Goal: Transaction & Acquisition: Purchase product/service

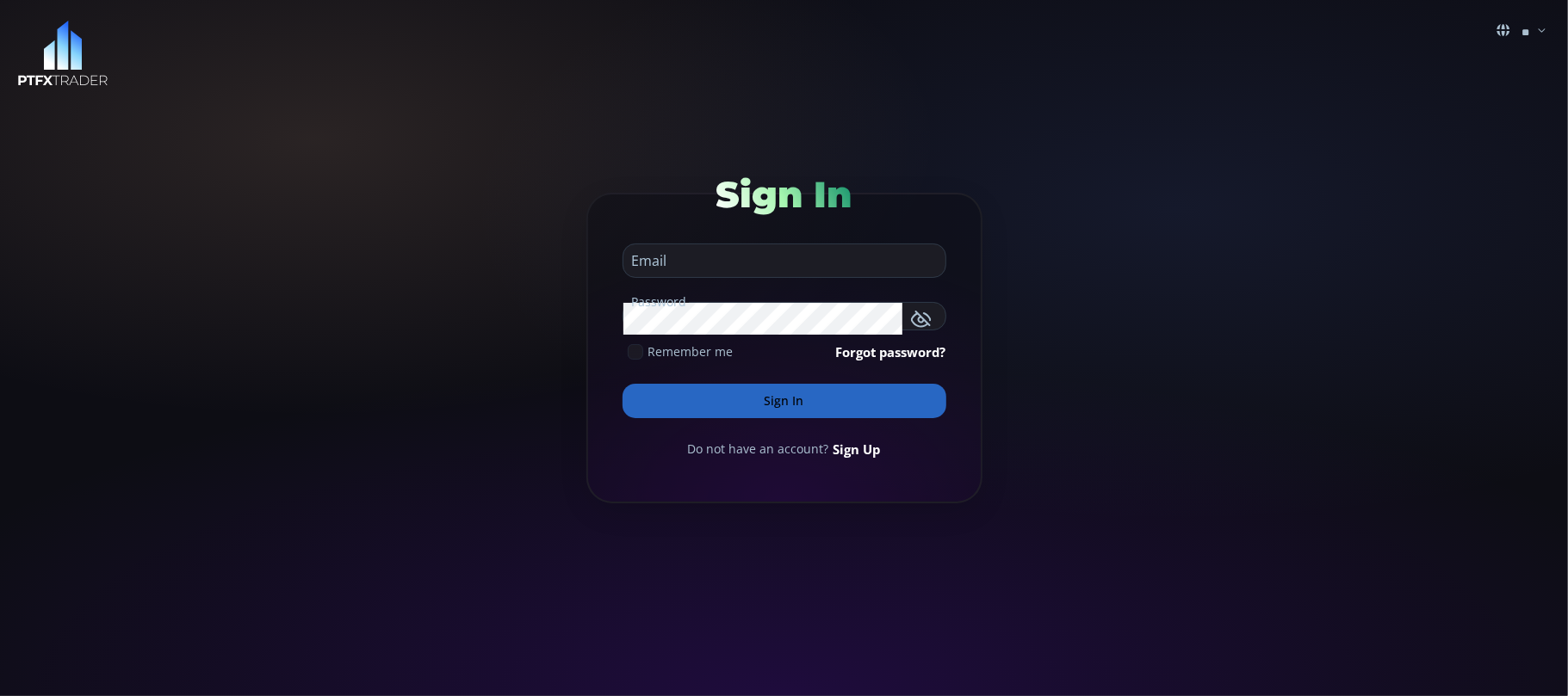
type input "**********"
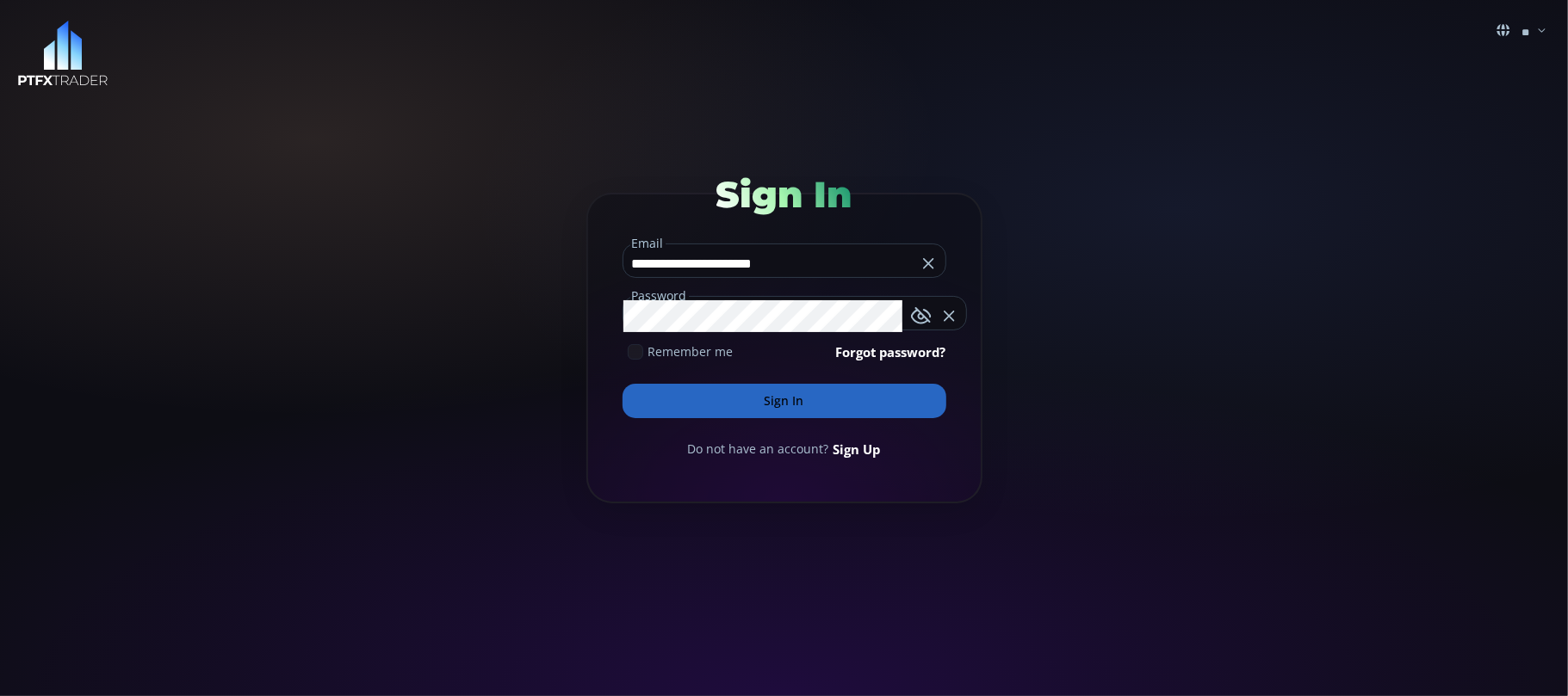
click at [821, 258] on input "**********" at bounding box center [769, 263] width 293 height 27
click at [771, 390] on button "Sign In" at bounding box center [784, 400] width 324 height 34
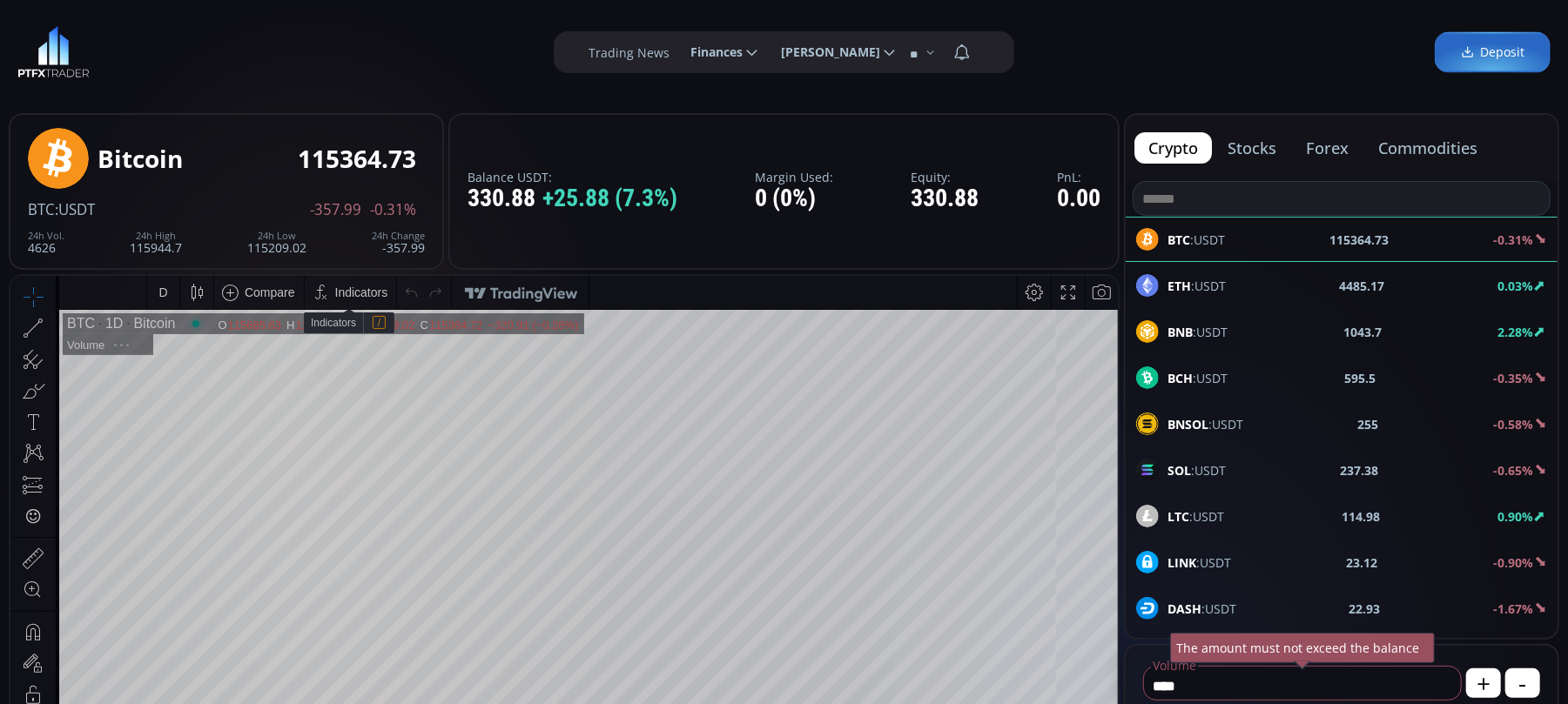
scroll to position [247, 0]
type input "********"
click at [1170, 335] on b "BNB" at bounding box center [1180, 332] width 25 height 17
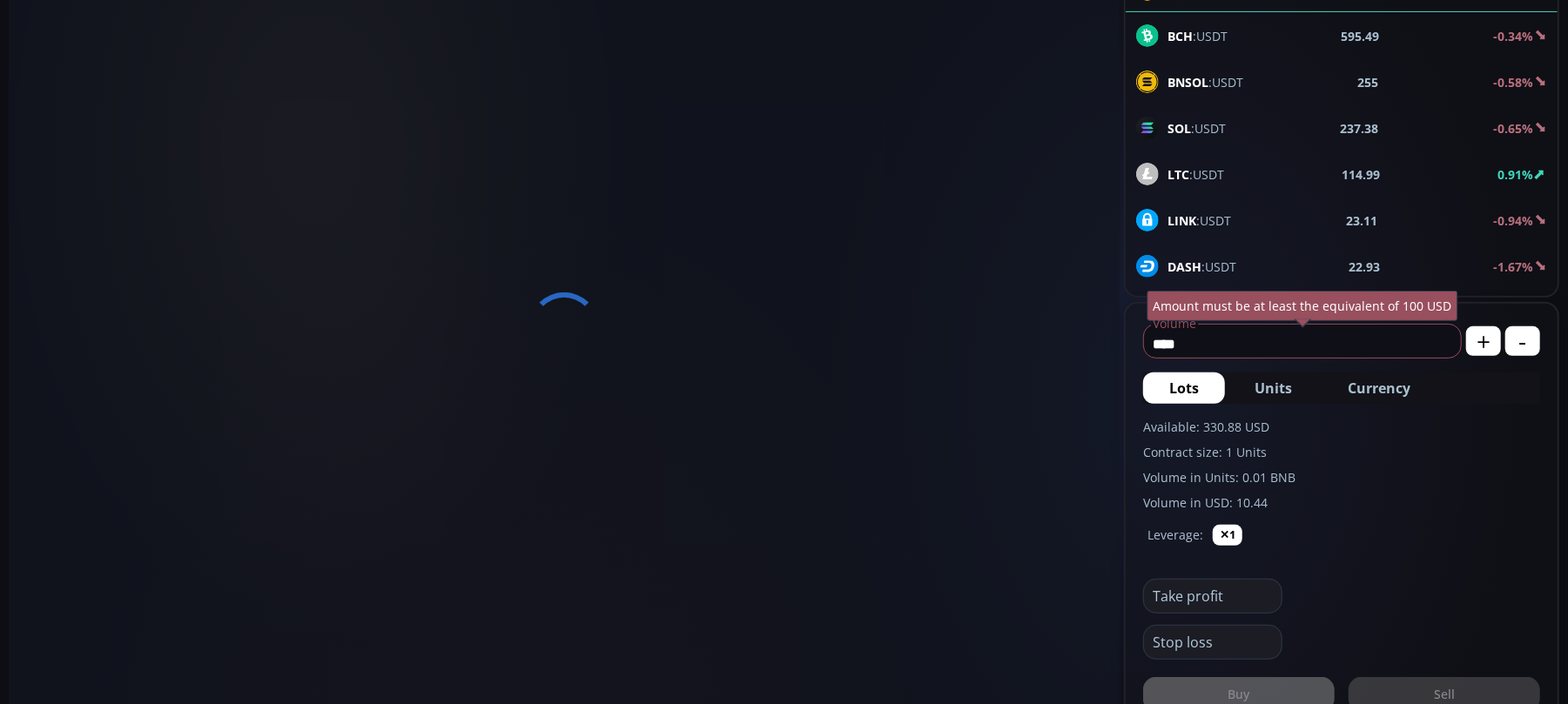
scroll to position [348, 0]
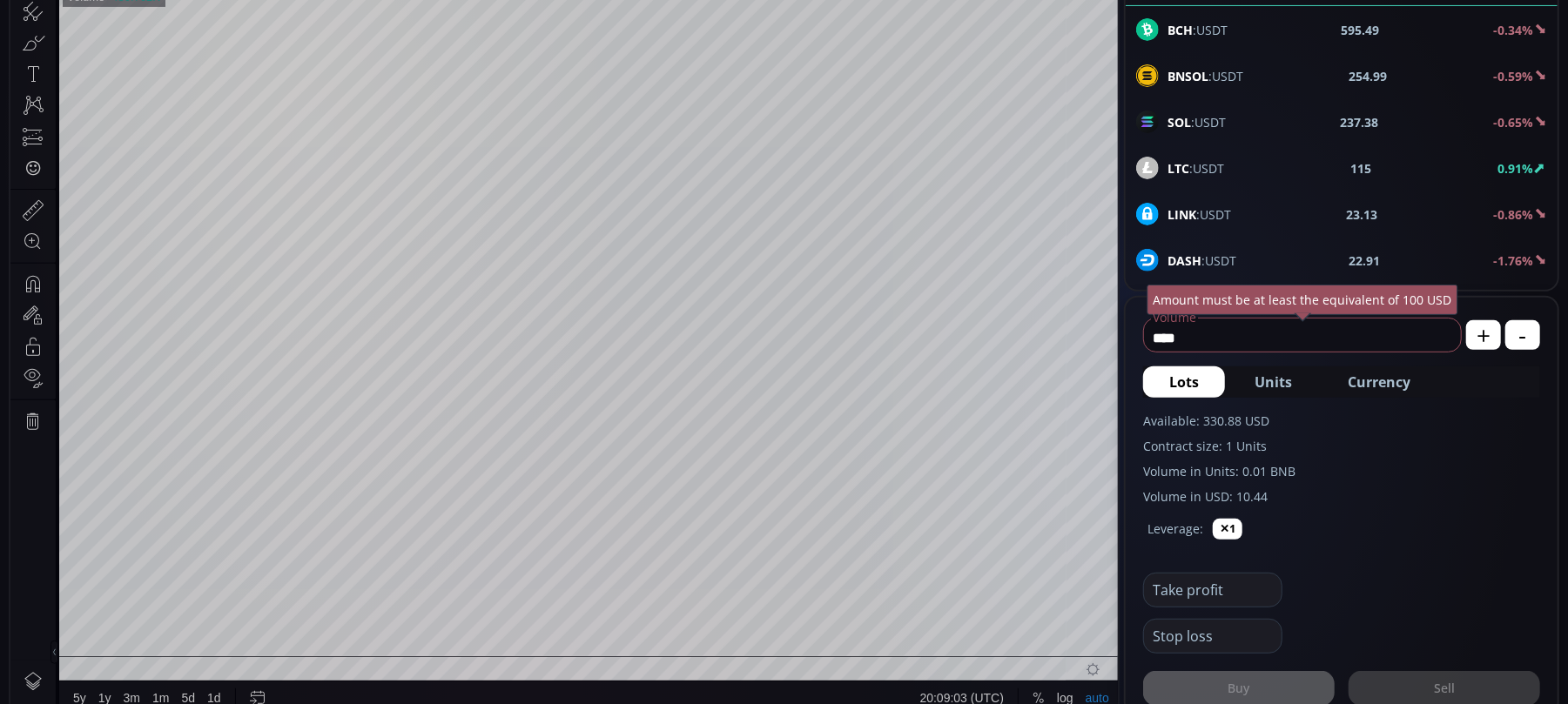
click at [35, 476] on div at bounding box center [33, 551] width 46 height 220
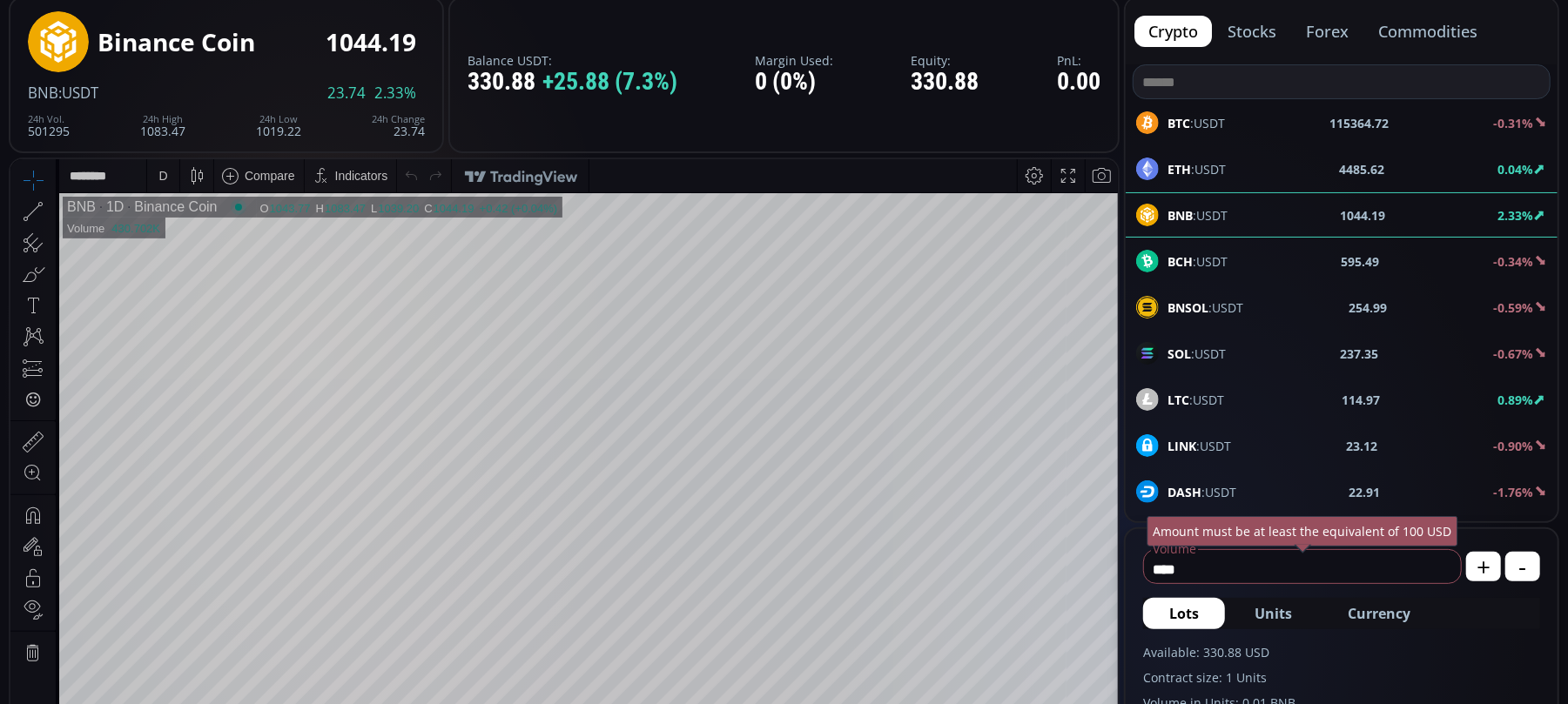
scroll to position [116, 0]
click at [162, 181] on div "D" at bounding box center [163, 176] width 9 height 14
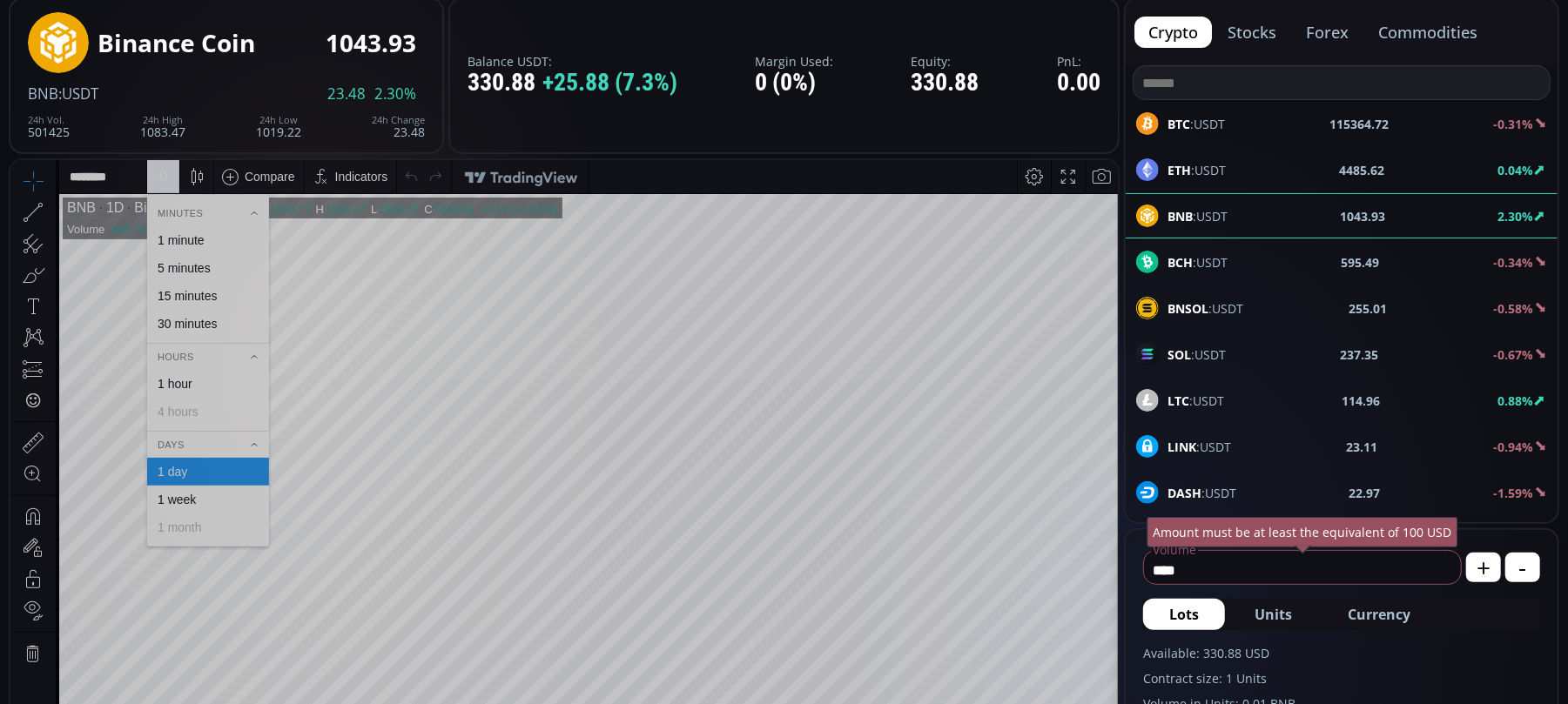
click at [167, 383] on div "1 hour" at bounding box center [175, 384] width 35 height 14
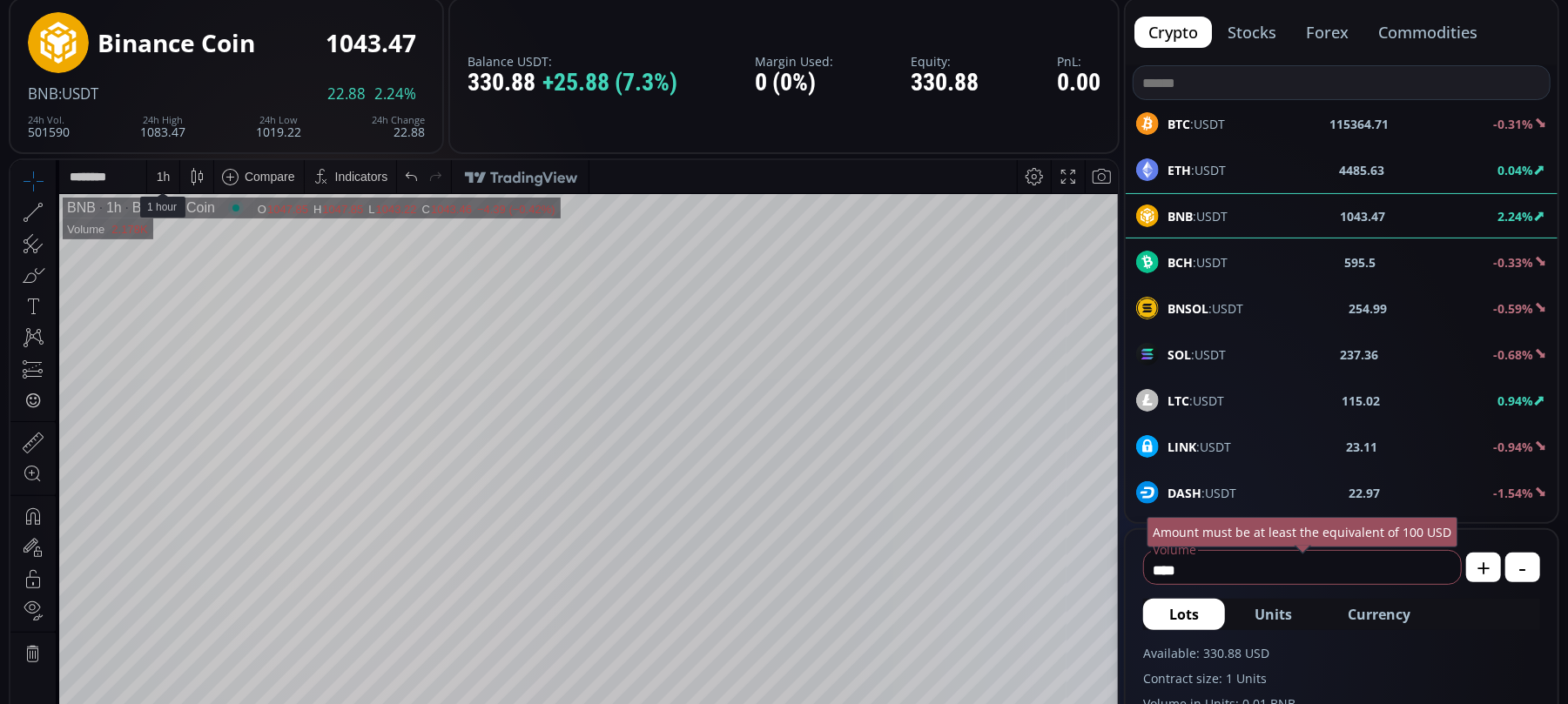
click at [157, 179] on div "1 h" at bounding box center [164, 176] width 14 height 14
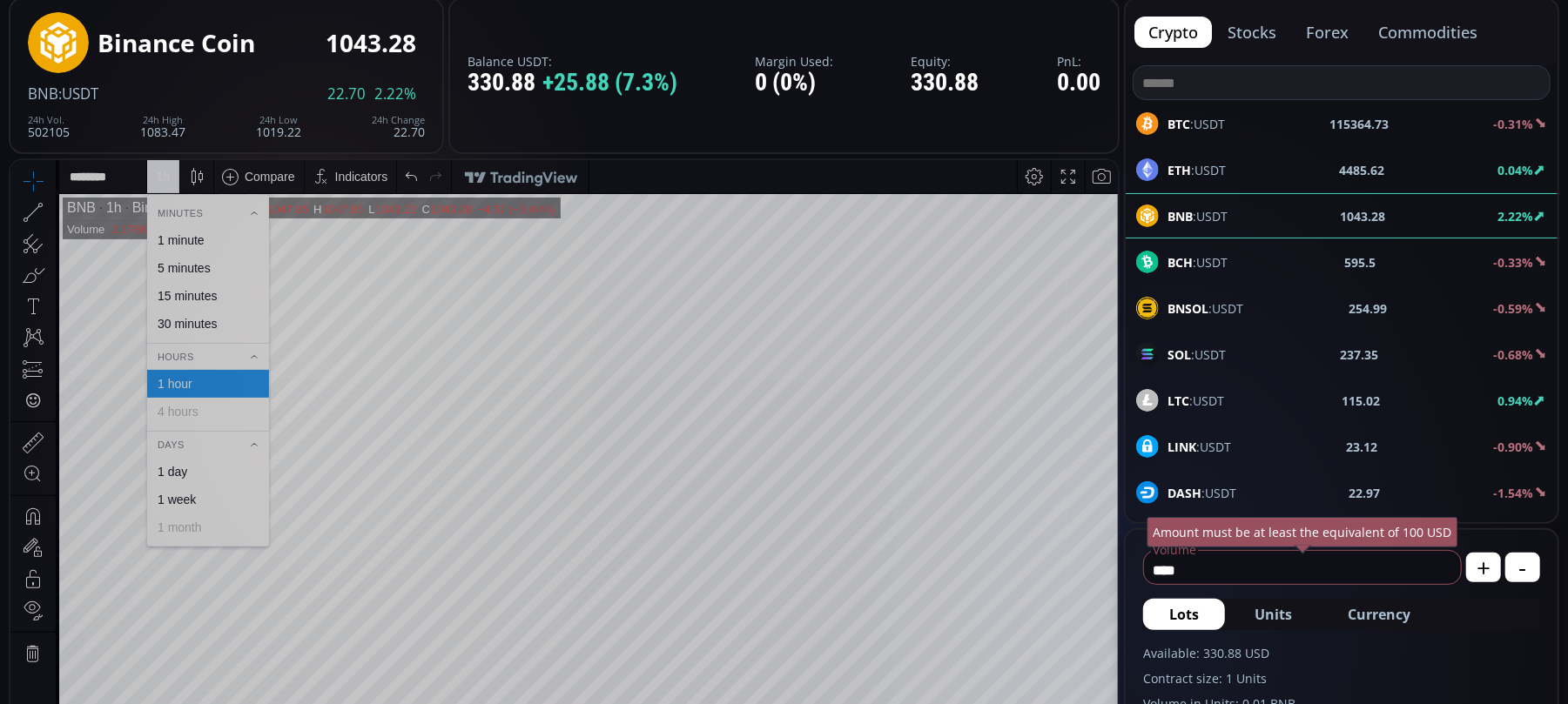
click at [178, 316] on div "30 minutes" at bounding box center [187, 323] width 59 height 14
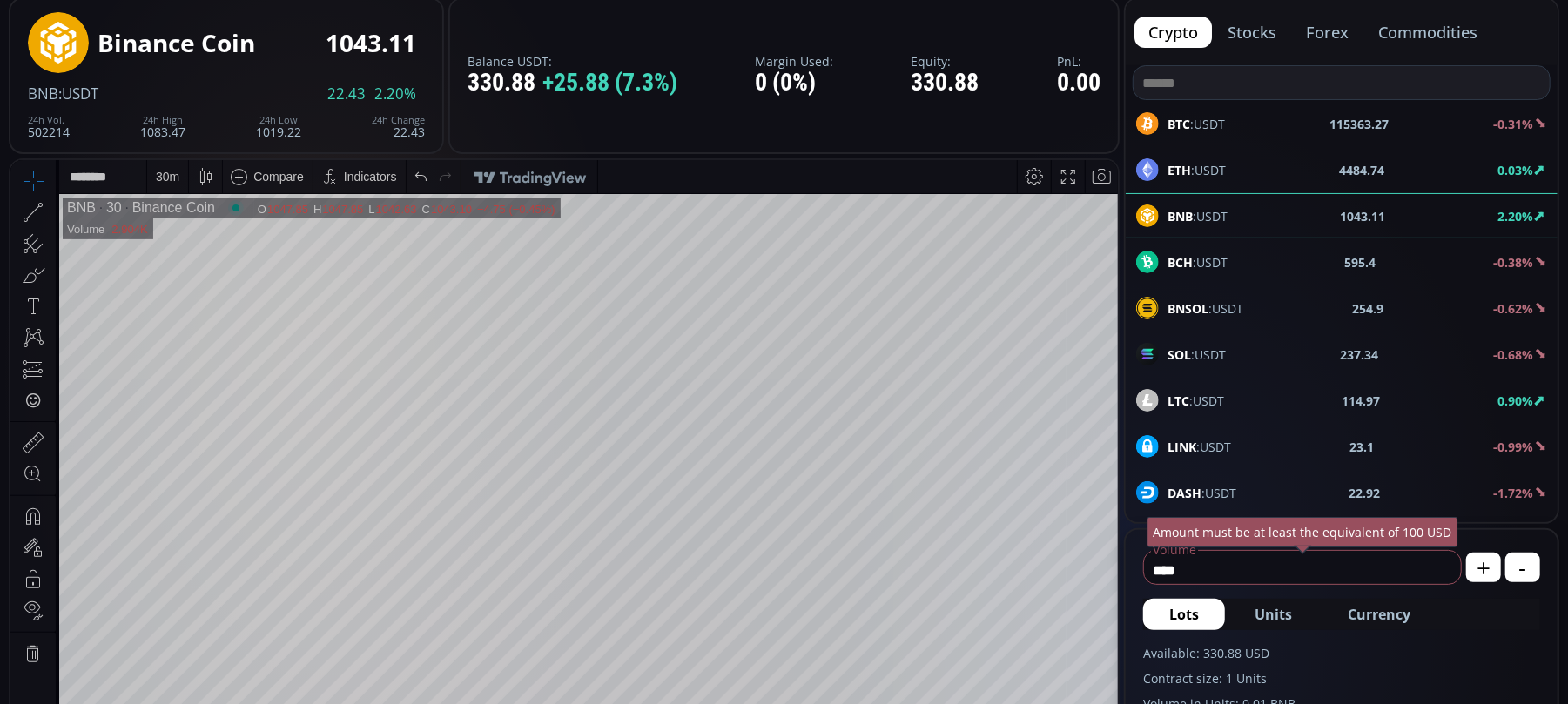
click at [50, 213] on icon at bounding box center [52, 211] width 4 height 6
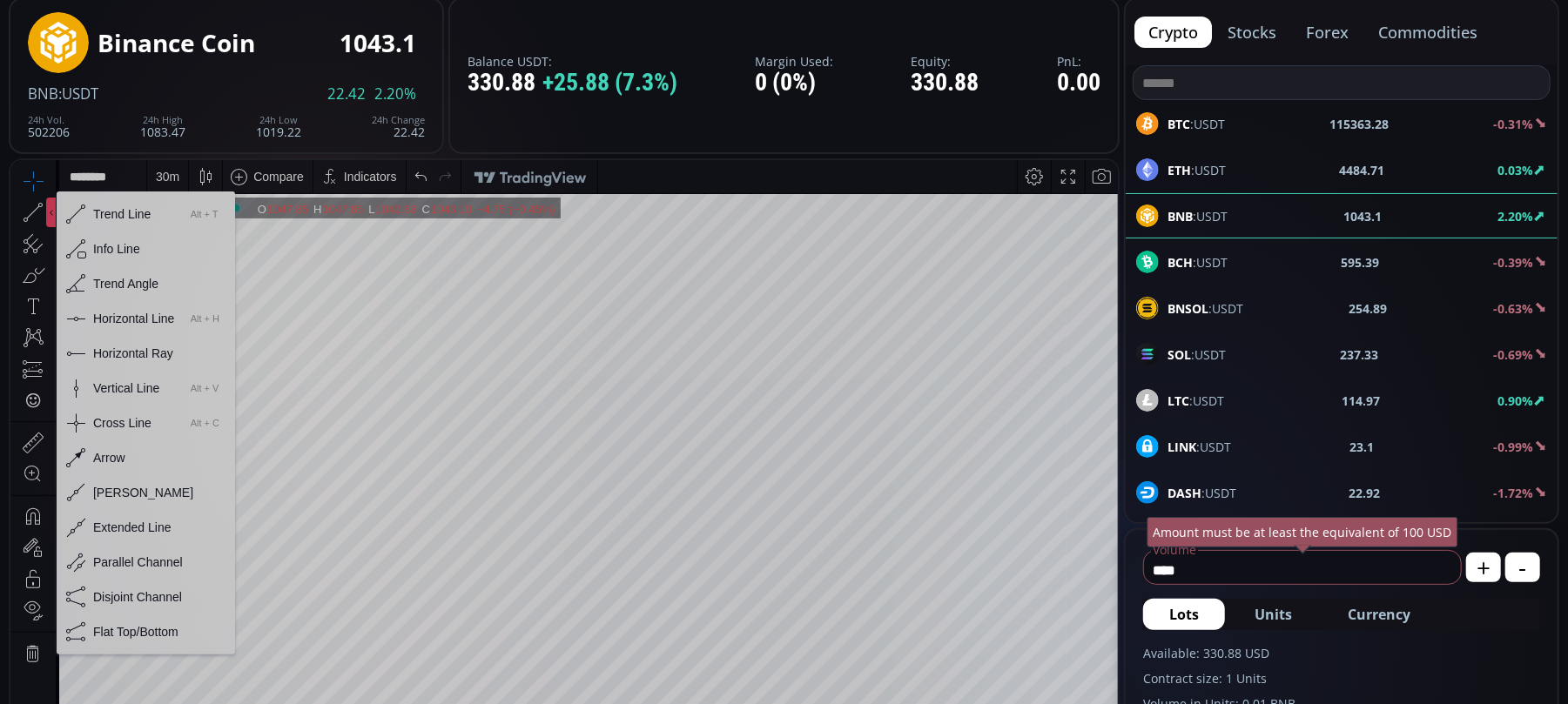
click at [100, 321] on div "Horizontal Line" at bounding box center [133, 318] width 81 height 14
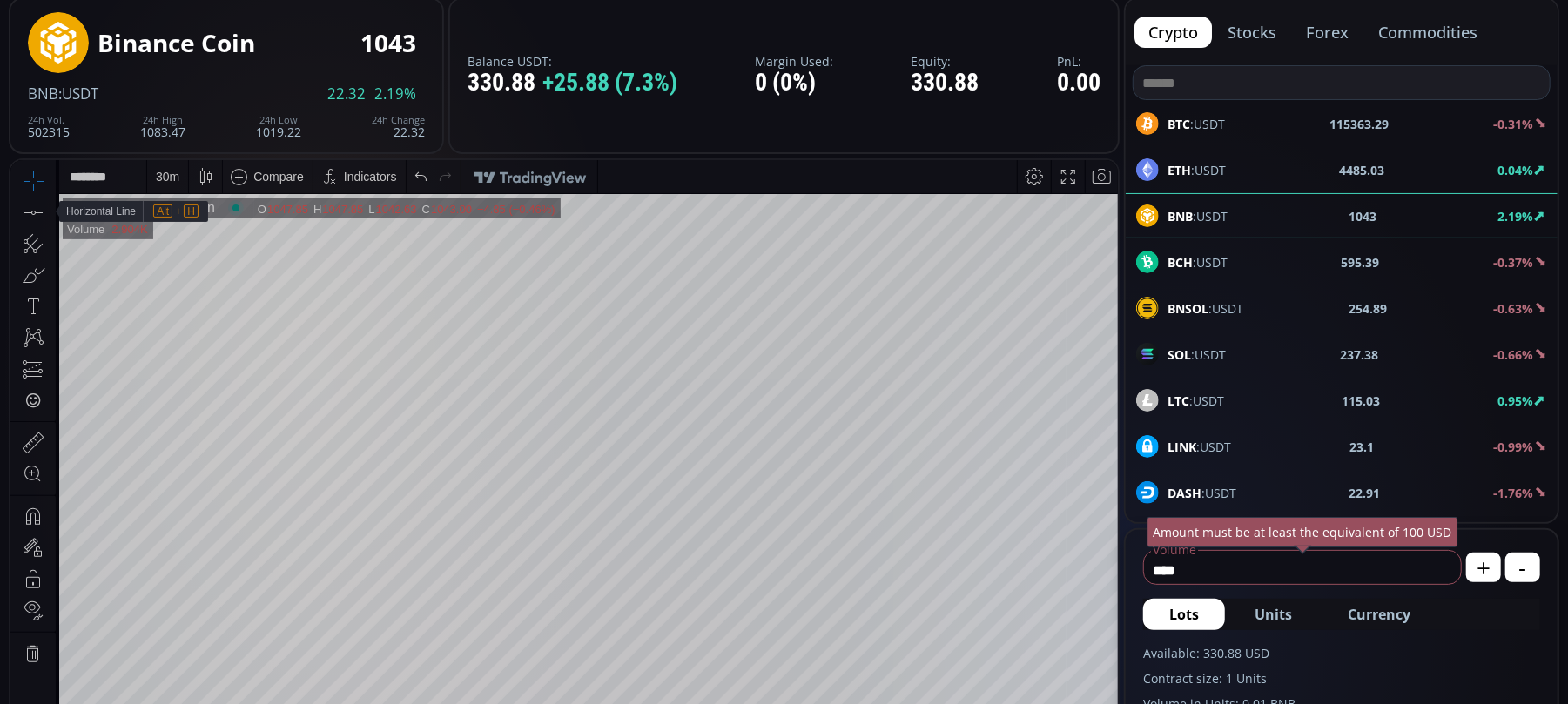
click at [40, 212] on icon at bounding box center [33, 211] width 18 height 1
click at [159, 175] on div "30 m" at bounding box center [168, 176] width 23 height 14
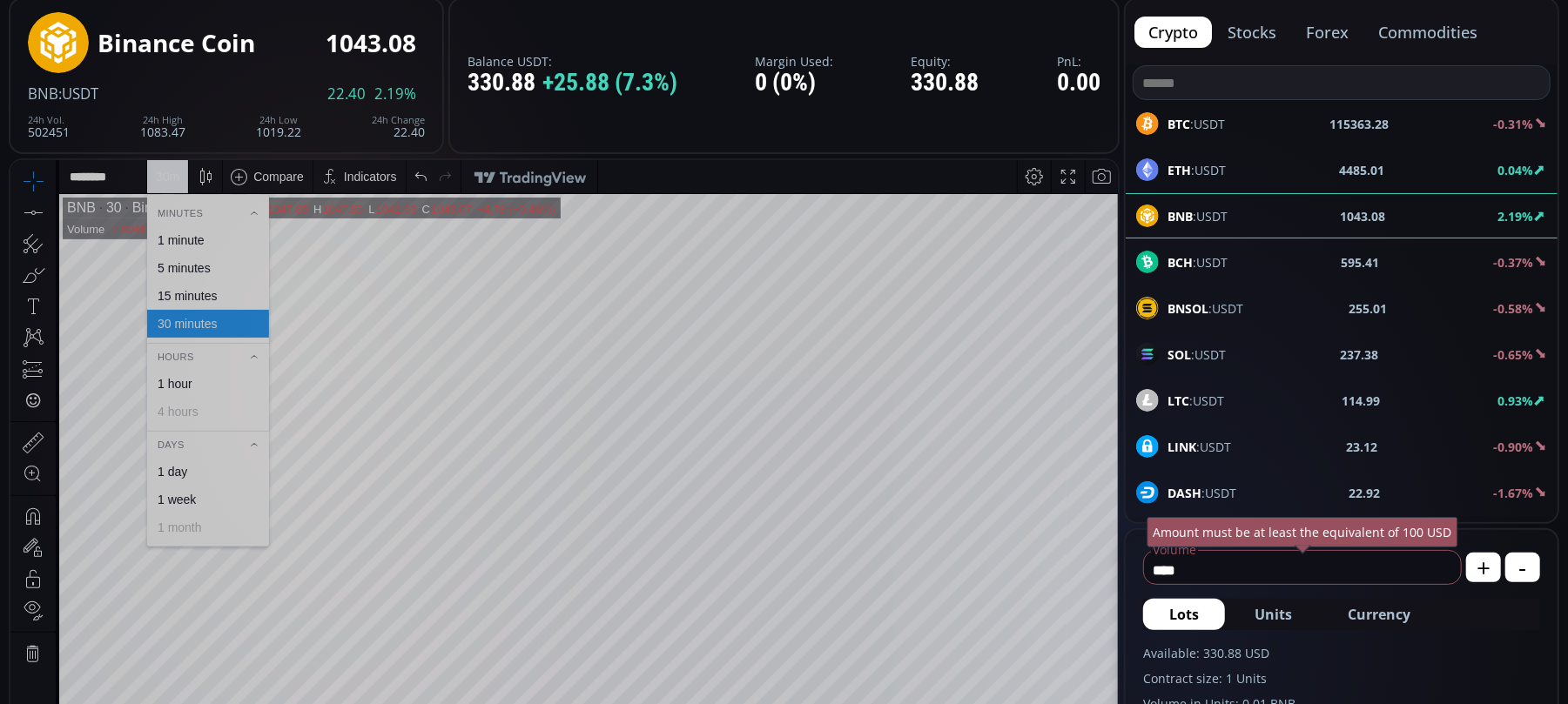
click at [183, 290] on div "15 minutes" at bounding box center [187, 295] width 59 height 14
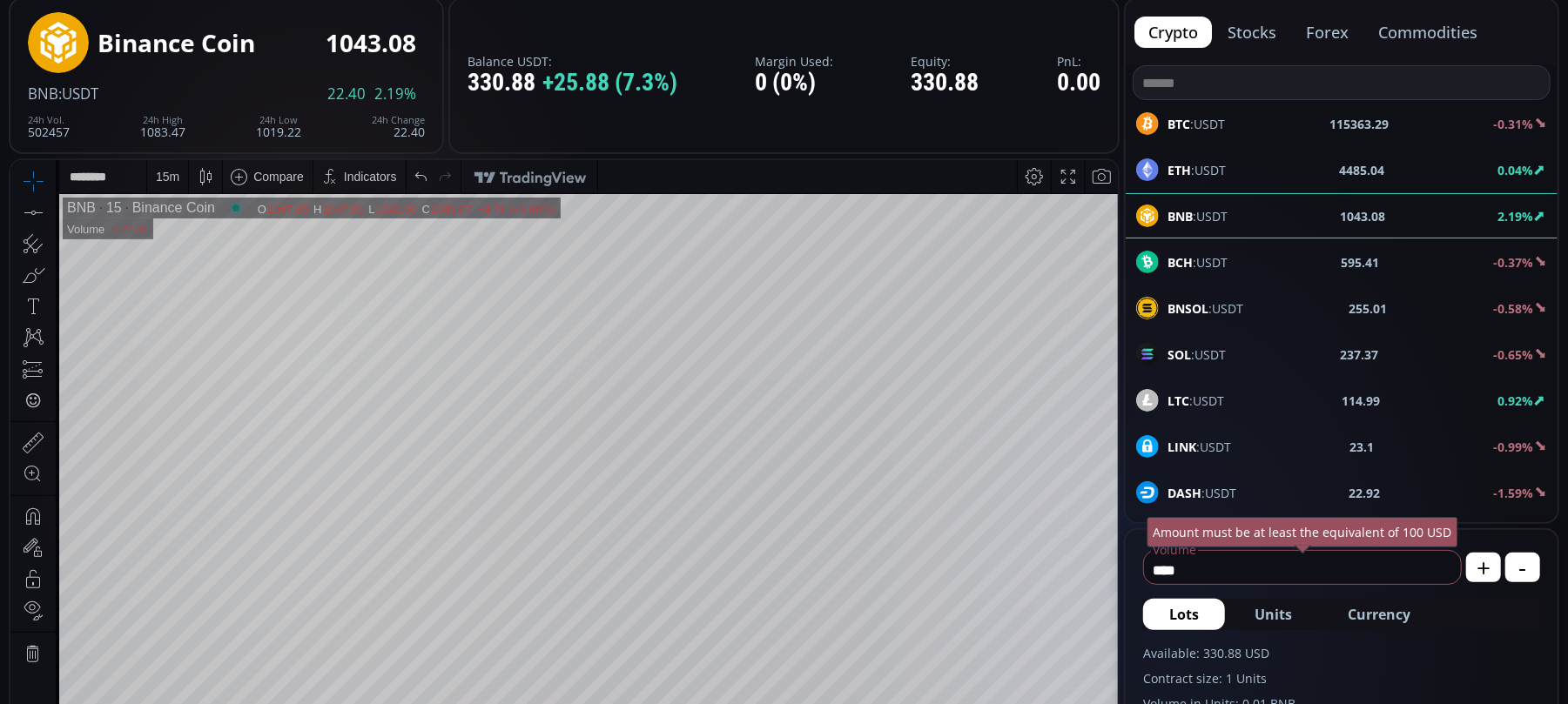
click at [161, 169] on div "15 m" at bounding box center [168, 176] width 23 height 14
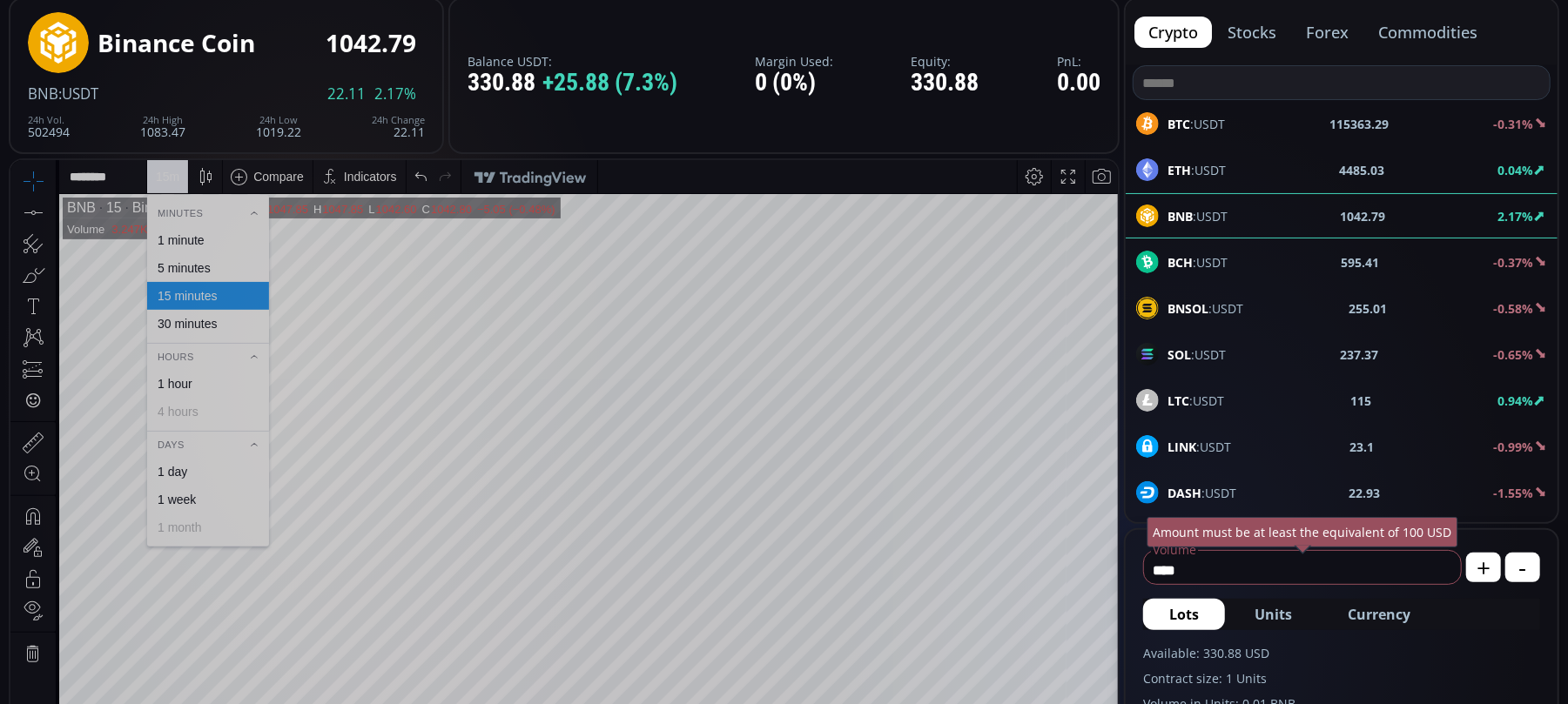
click at [174, 266] on div "5 minutes" at bounding box center [185, 268] width 54 height 14
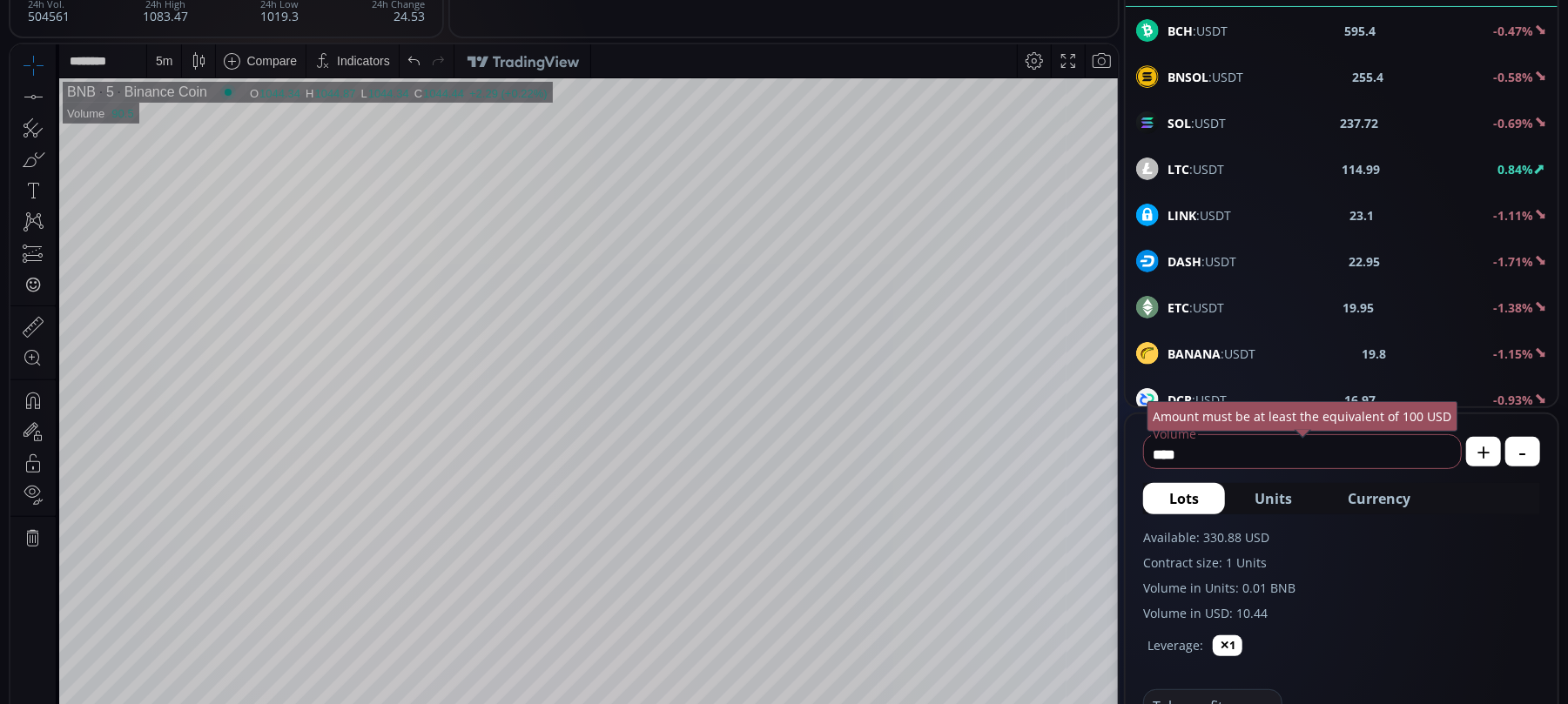
scroll to position [348, 0]
